Goal: Communication & Community: Answer question/provide support

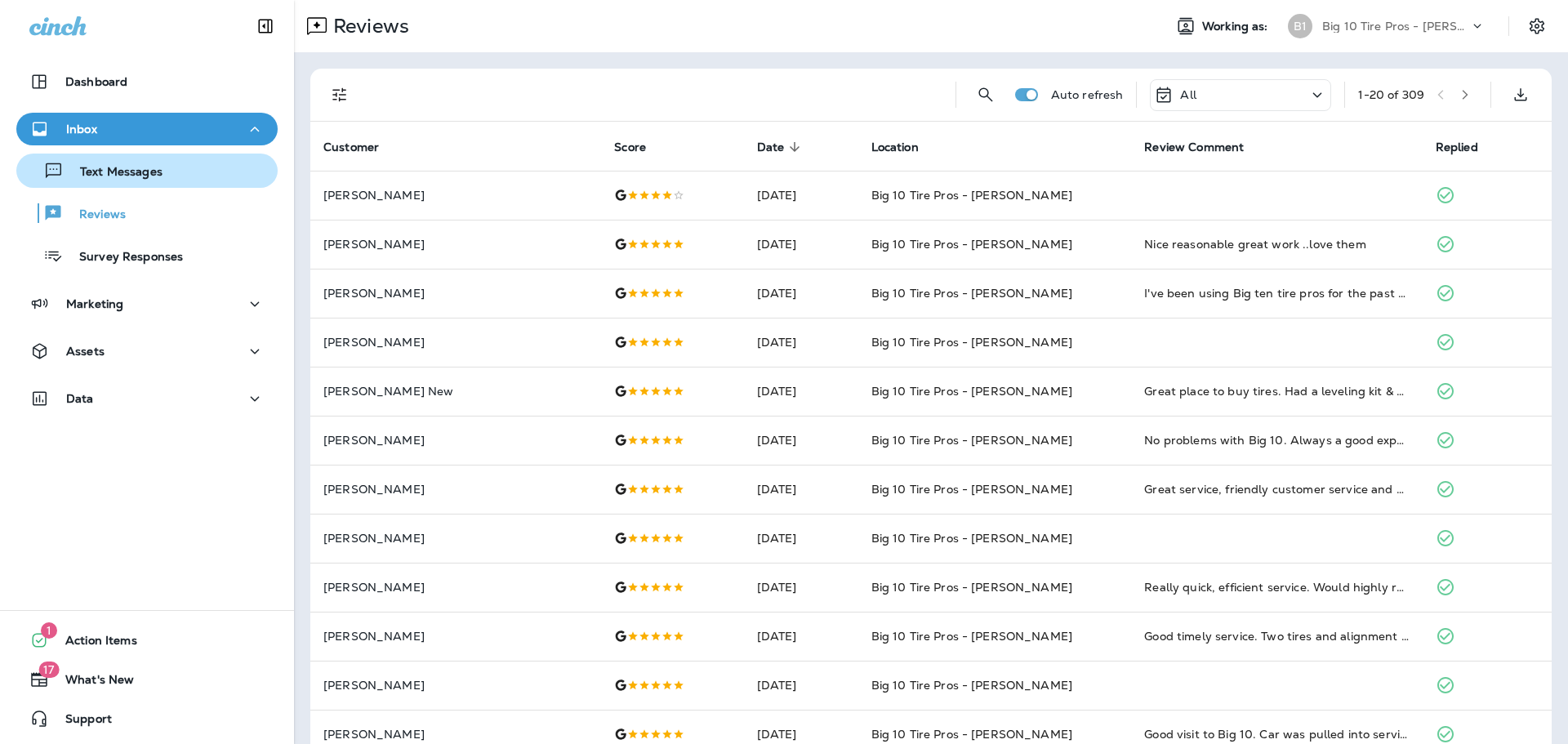
click at [130, 174] on p "Text Messages" at bounding box center [112, 173] width 99 height 16
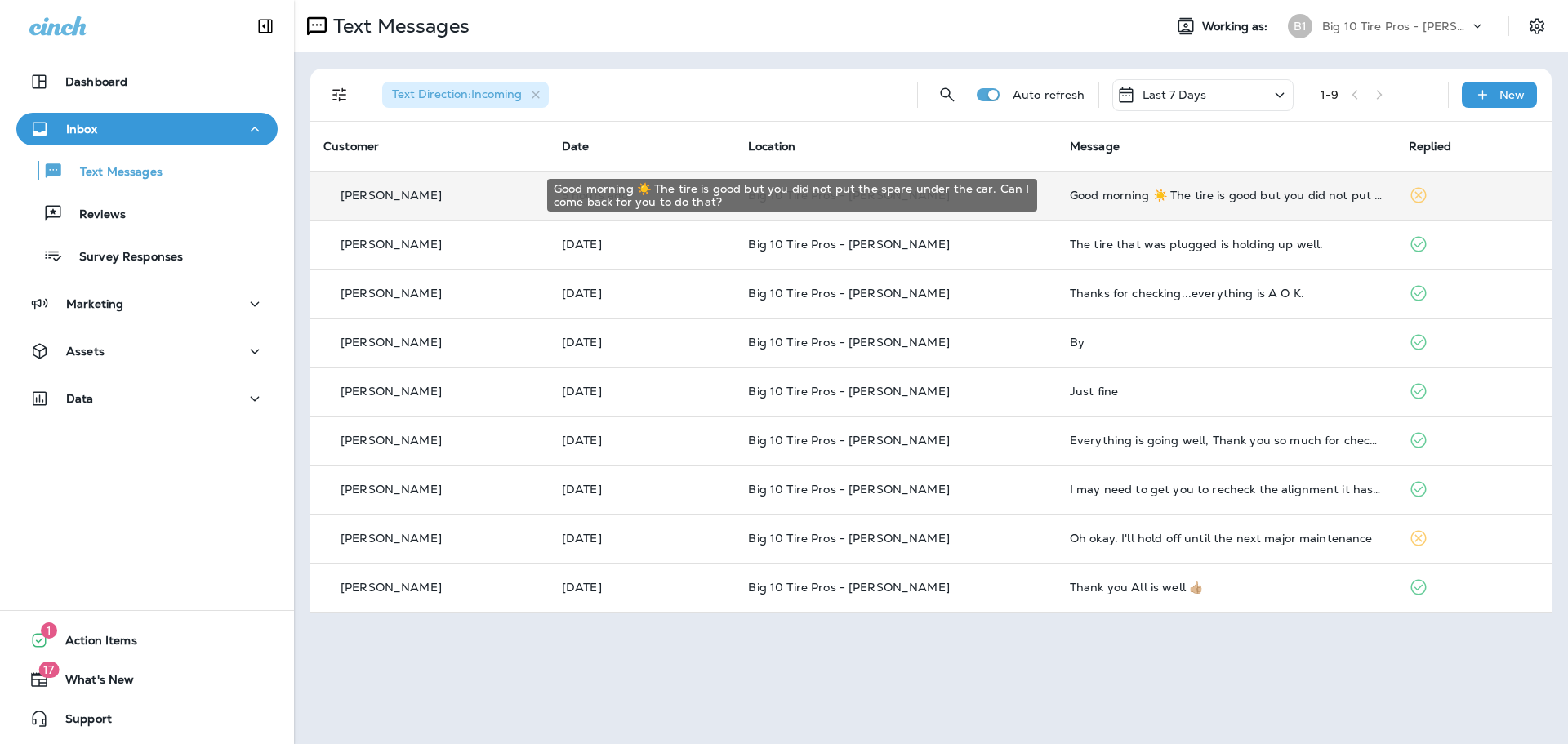
click at [1163, 195] on div "Good morning ☀️ The tire is good but you did not put the spare under the car. C…" at bounding box center [1226, 195] width 313 height 13
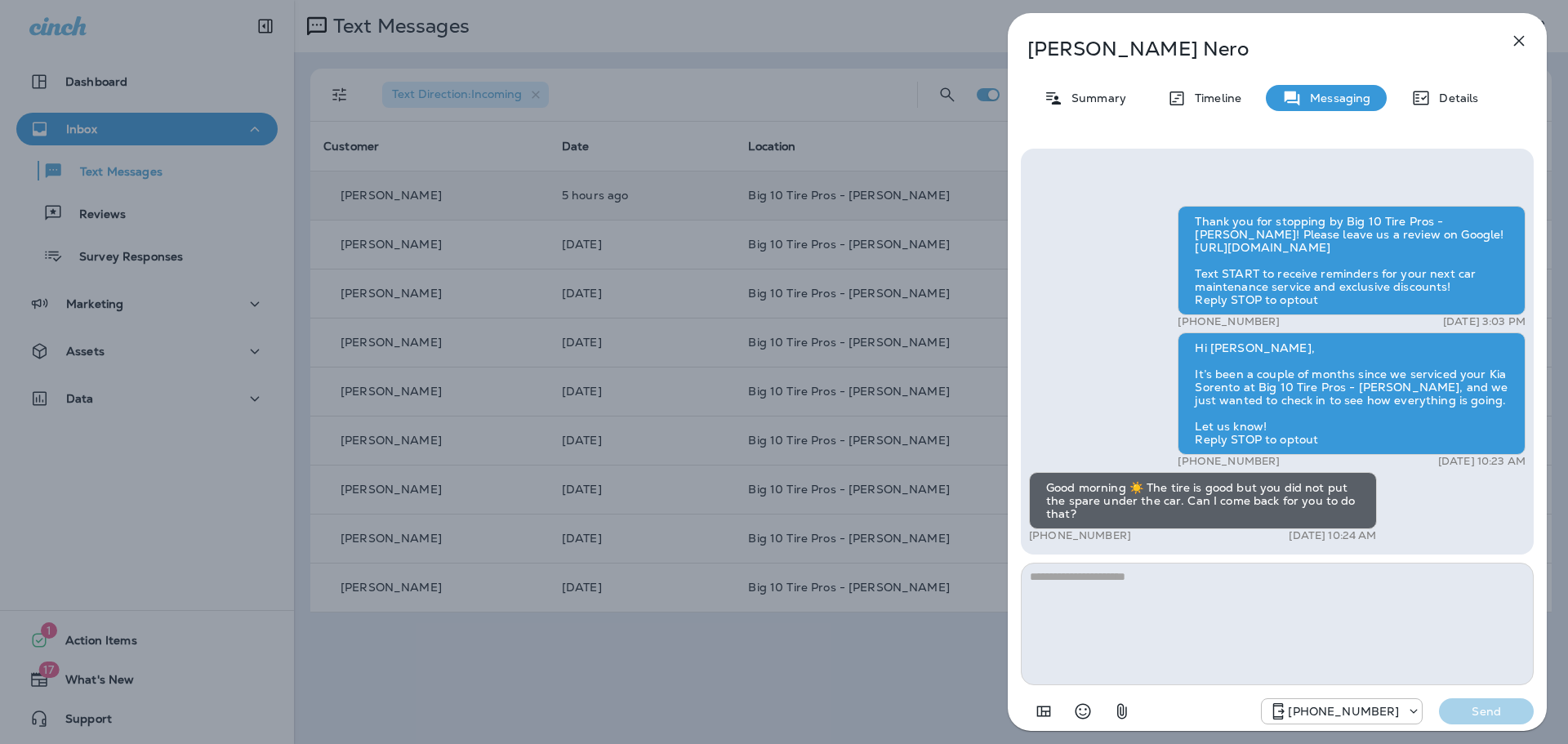
click at [1076, 587] on textarea at bounding box center [1278, 624] width 513 height 122
type textarea "**********"
click at [1471, 711] on p "Send" at bounding box center [1486, 711] width 69 height 15
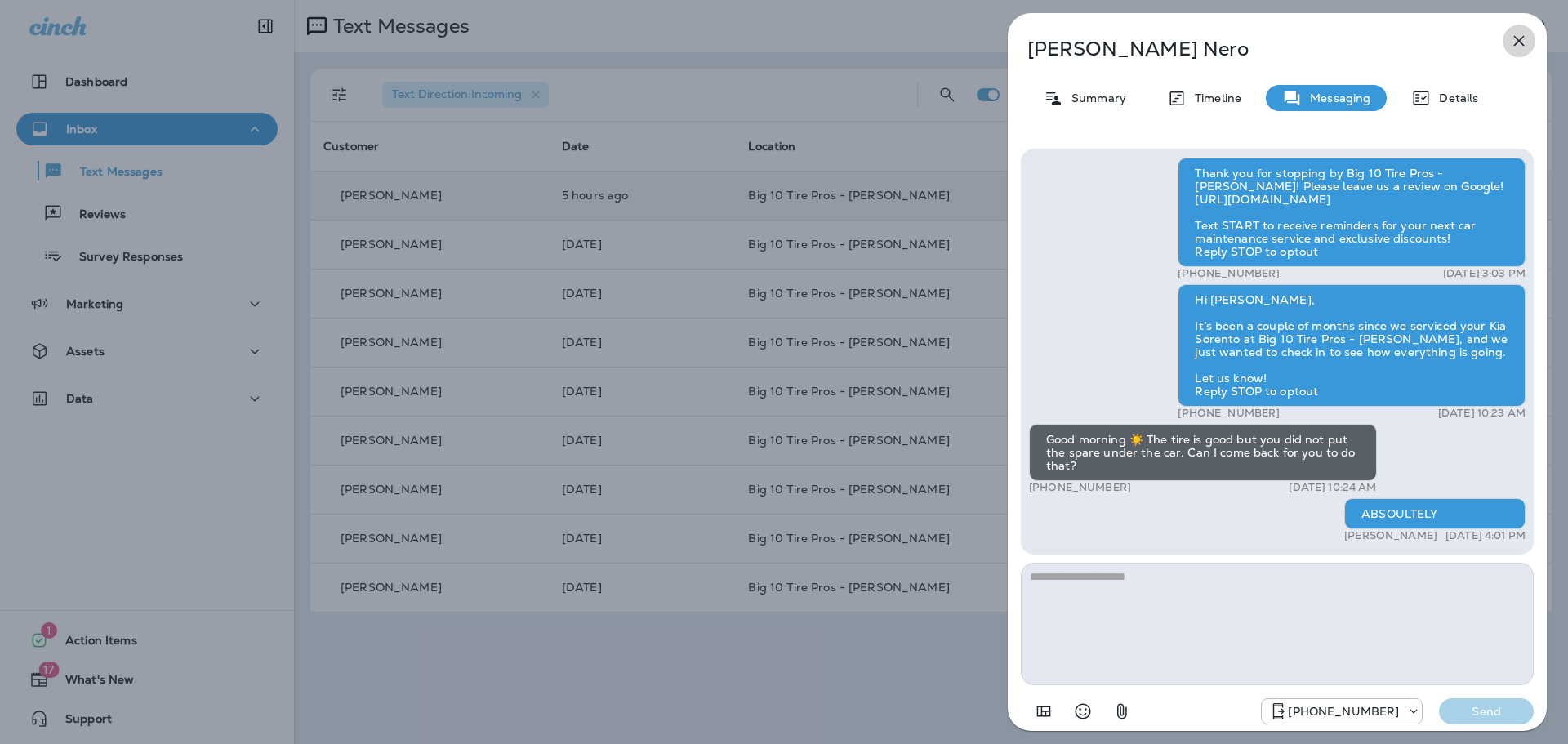
click at [1519, 44] on icon "button" at bounding box center [1519, 41] width 19 height 19
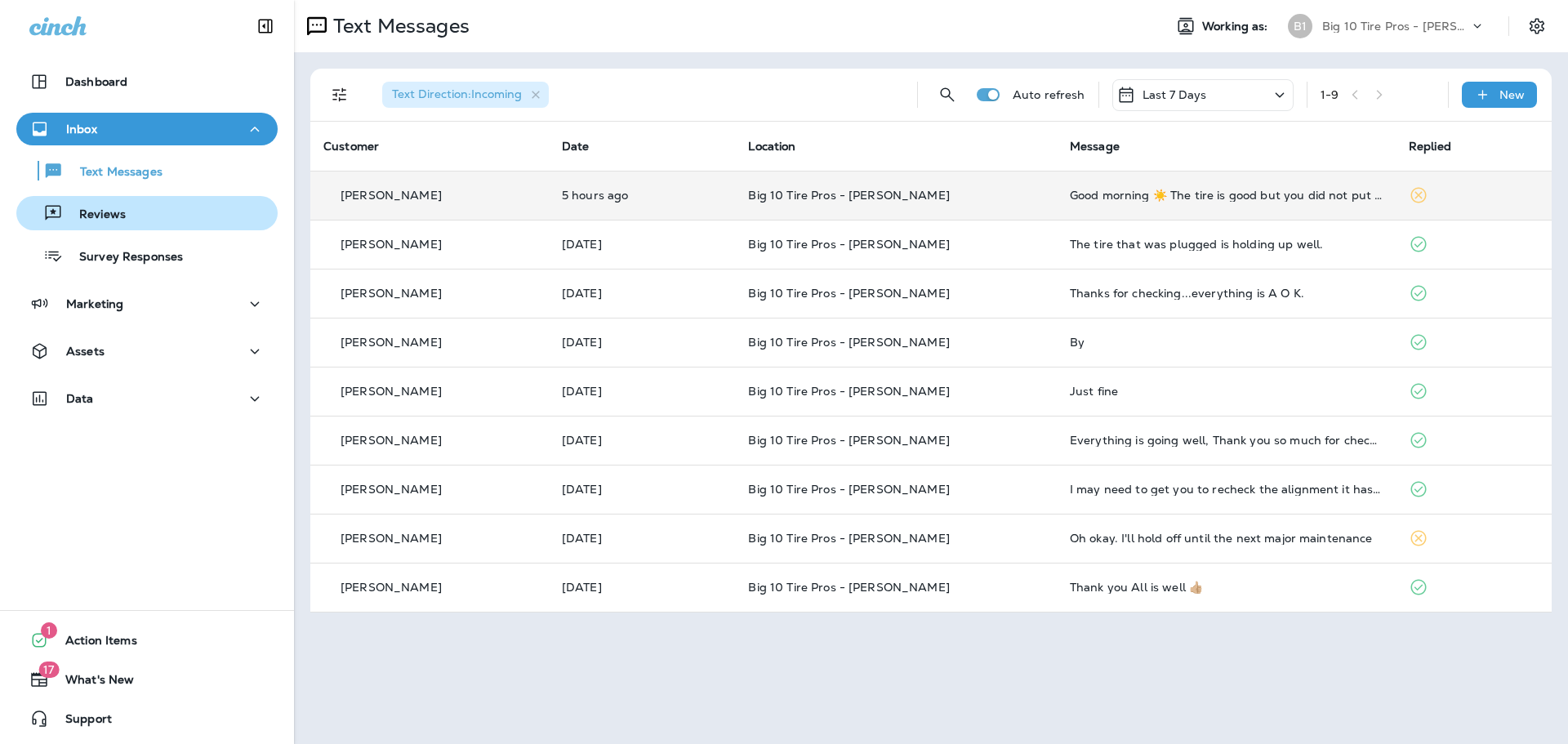
click at [97, 212] on p "Reviews" at bounding box center [94, 215] width 63 height 16
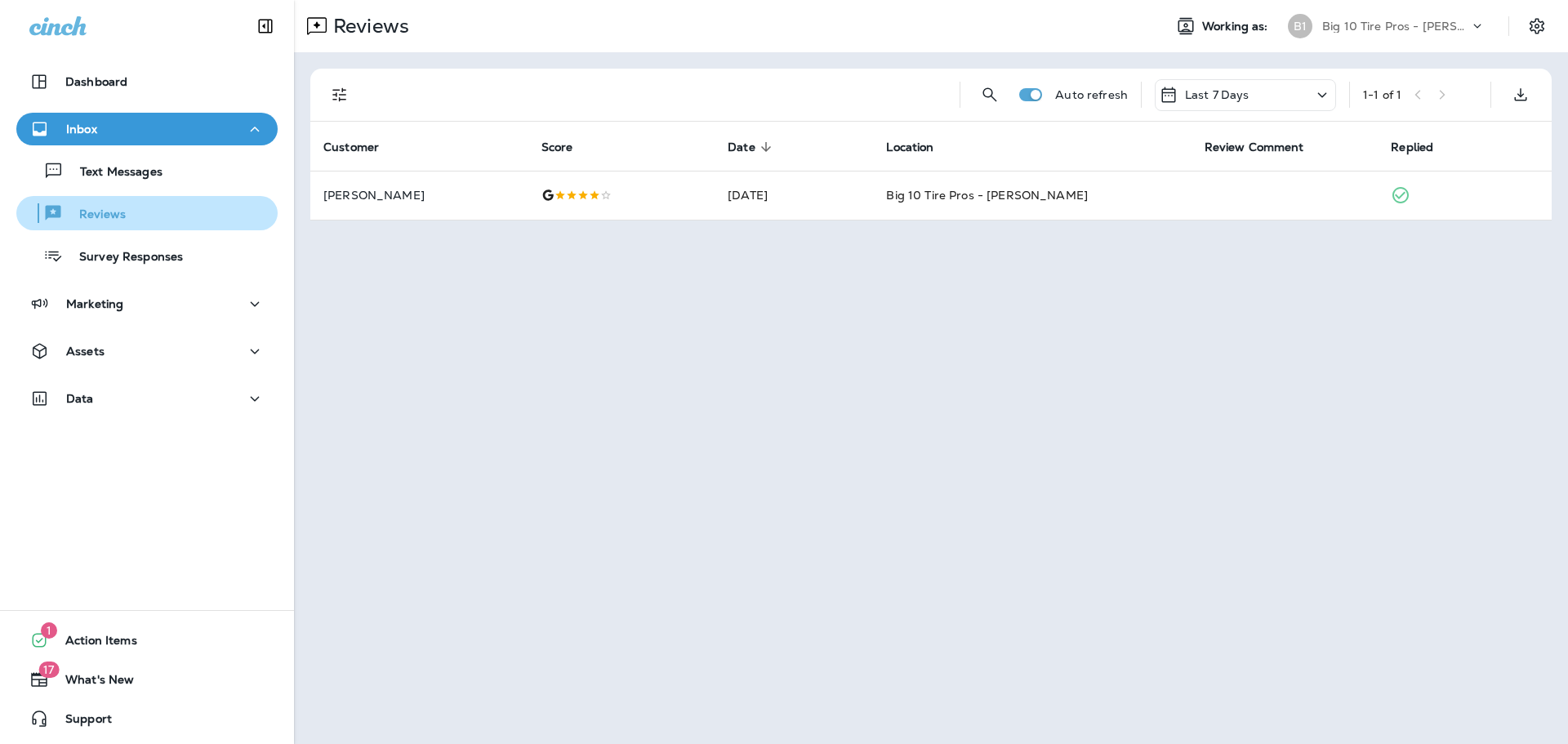
click at [120, 222] on p "Reviews" at bounding box center [94, 215] width 63 height 16
